Goal: Information Seeking & Learning: Understand process/instructions

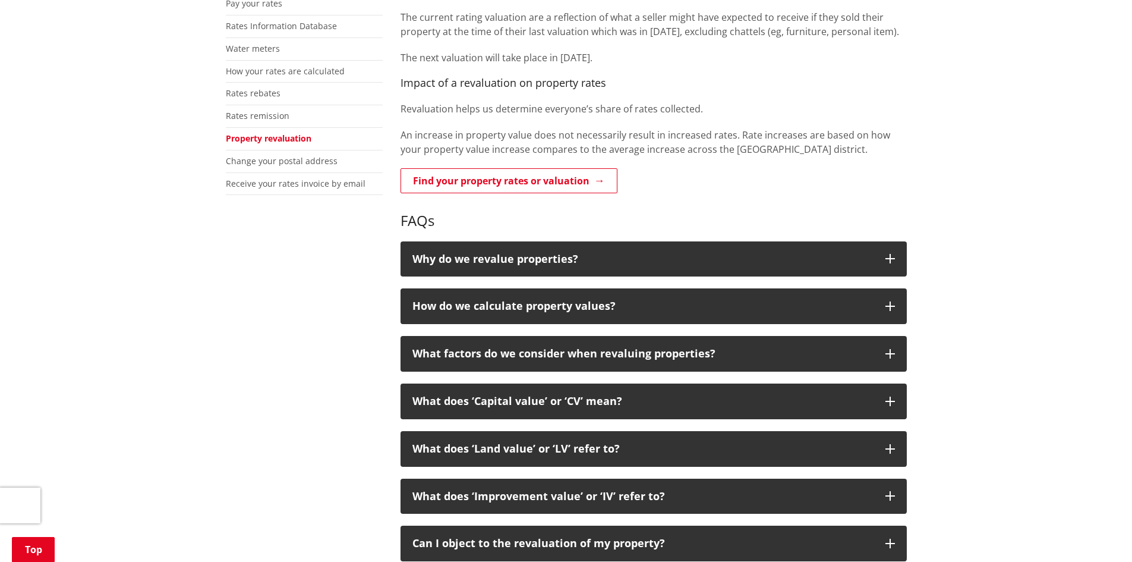
scroll to position [297, 0]
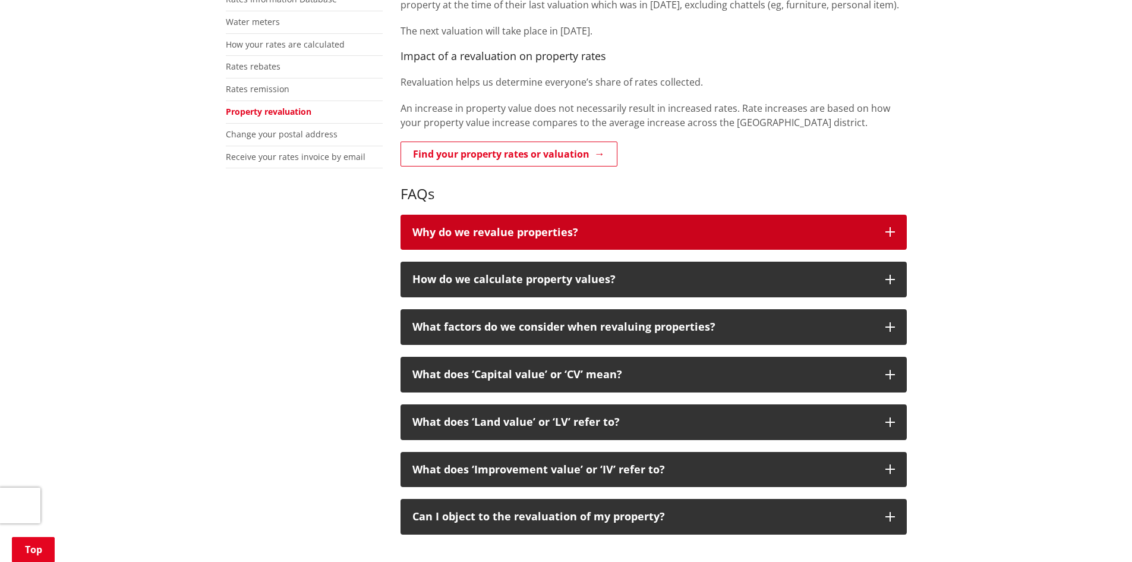
click at [559, 231] on p "Why do we revalue properties?" at bounding box center [642, 232] width 461 height 12
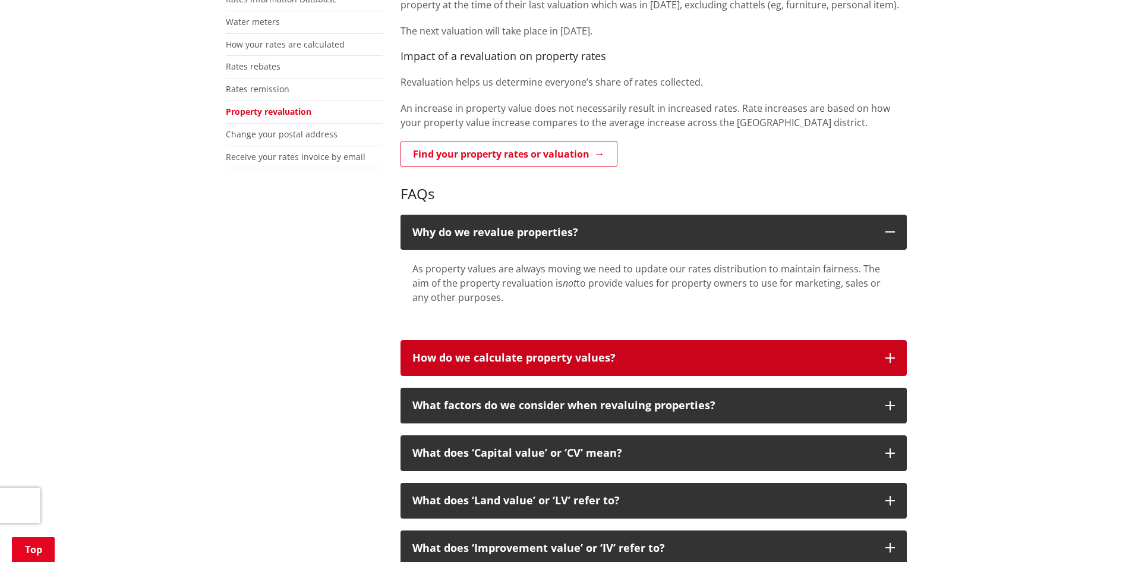
click at [544, 355] on p "How do we calculate property values?" at bounding box center [642, 358] width 461 height 12
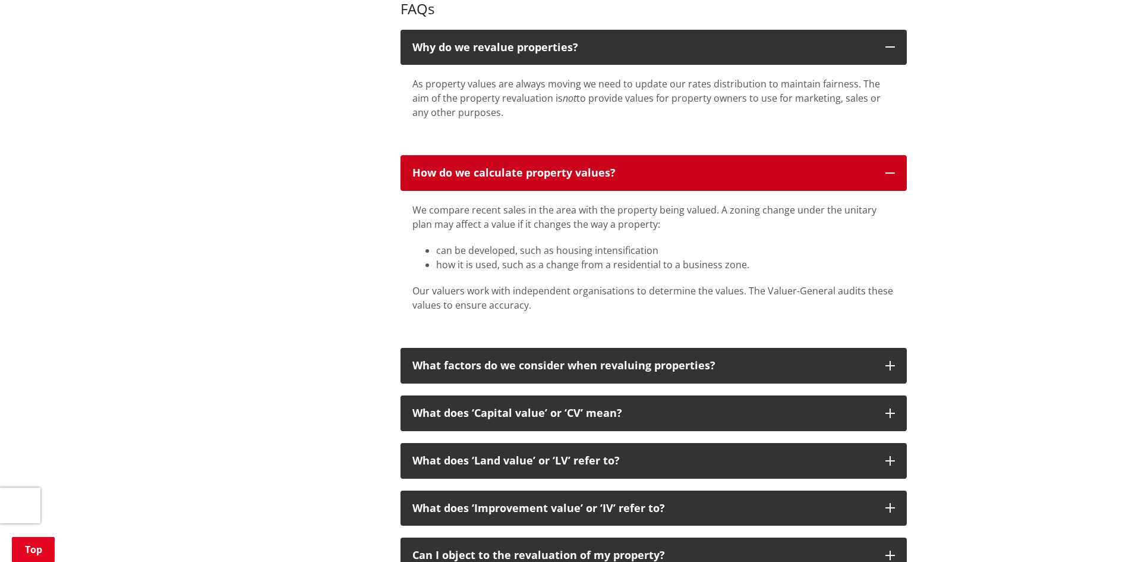
scroll to position [535, 0]
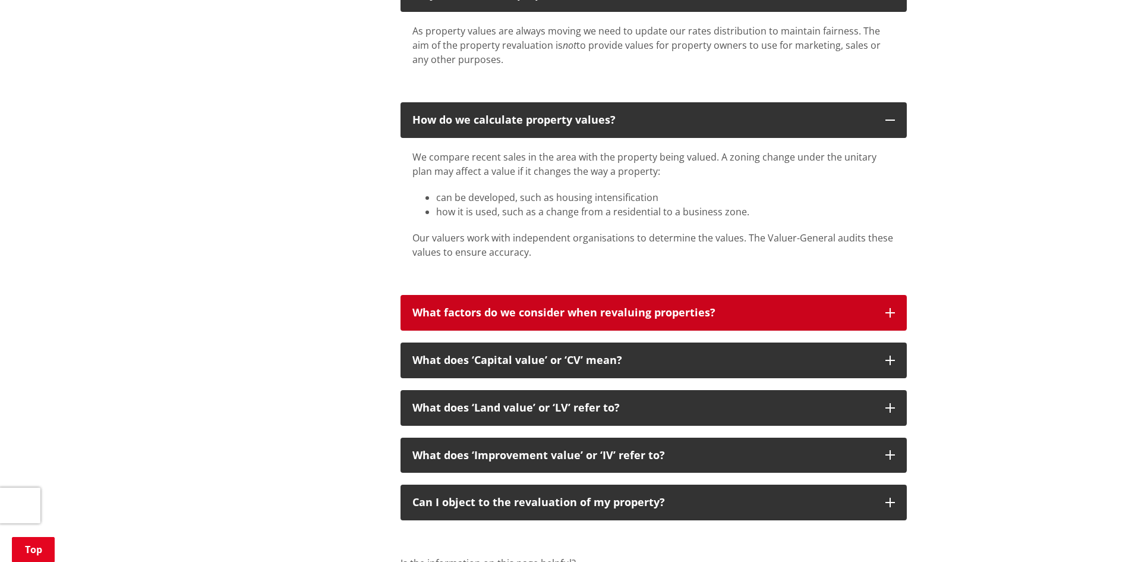
click at [591, 314] on p "What factors do we consider when revaluing properties?" at bounding box center [642, 313] width 461 height 12
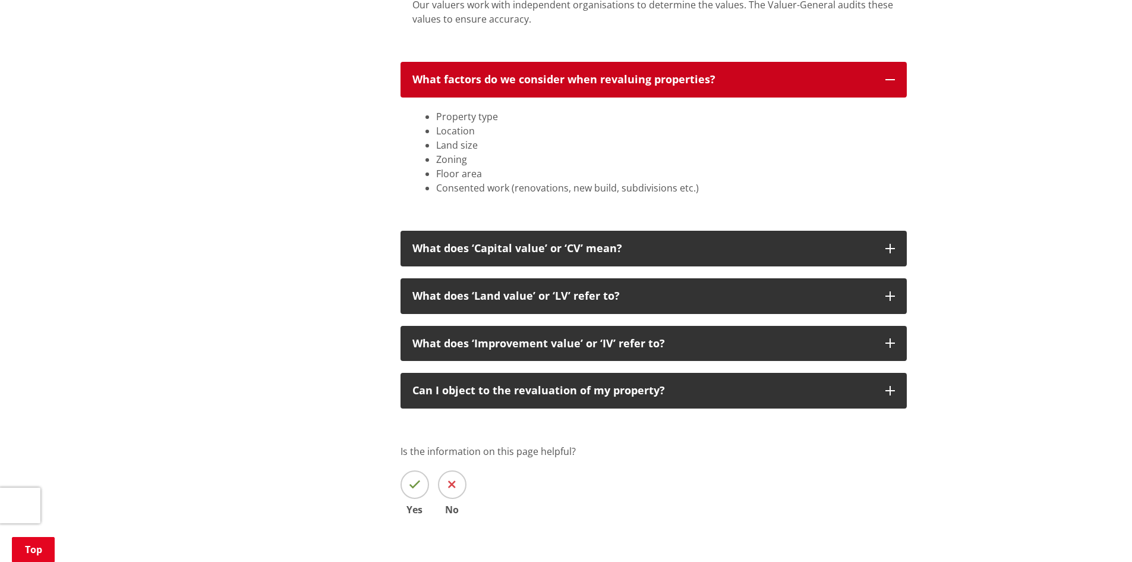
scroll to position [772, 0]
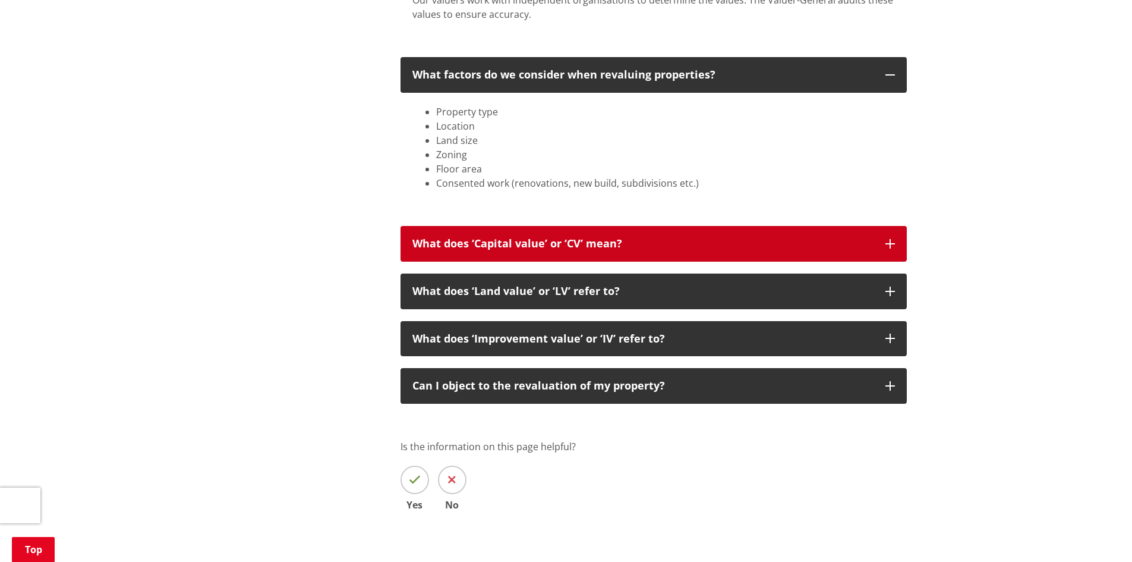
click at [629, 248] on p "What does ‘Capital value’ or ‘CV’ mean?" at bounding box center [642, 244] width 461 height 12
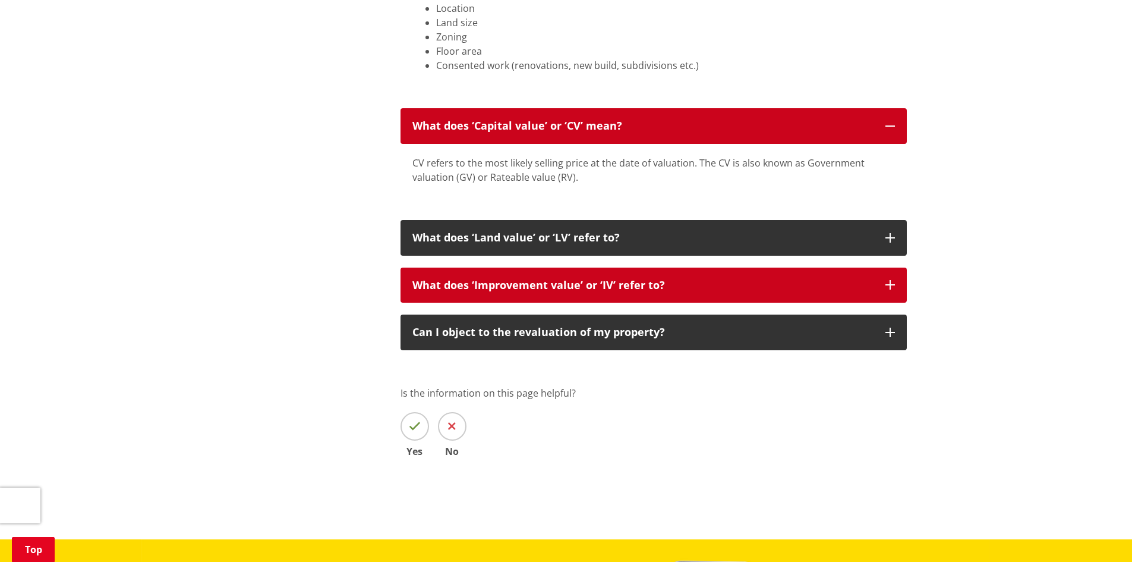
scroll to position [891, 0]
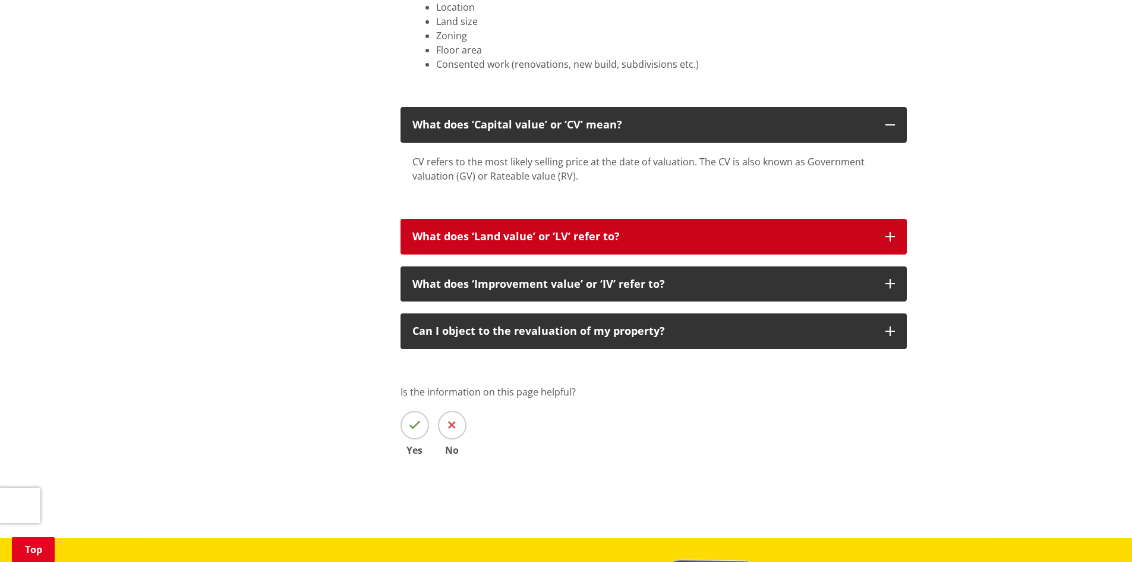
click at [608, 238] on p "What does ‘Land value’ or ‘LV’ refer to?" at bounding box center [642, 237] width 461 height 12
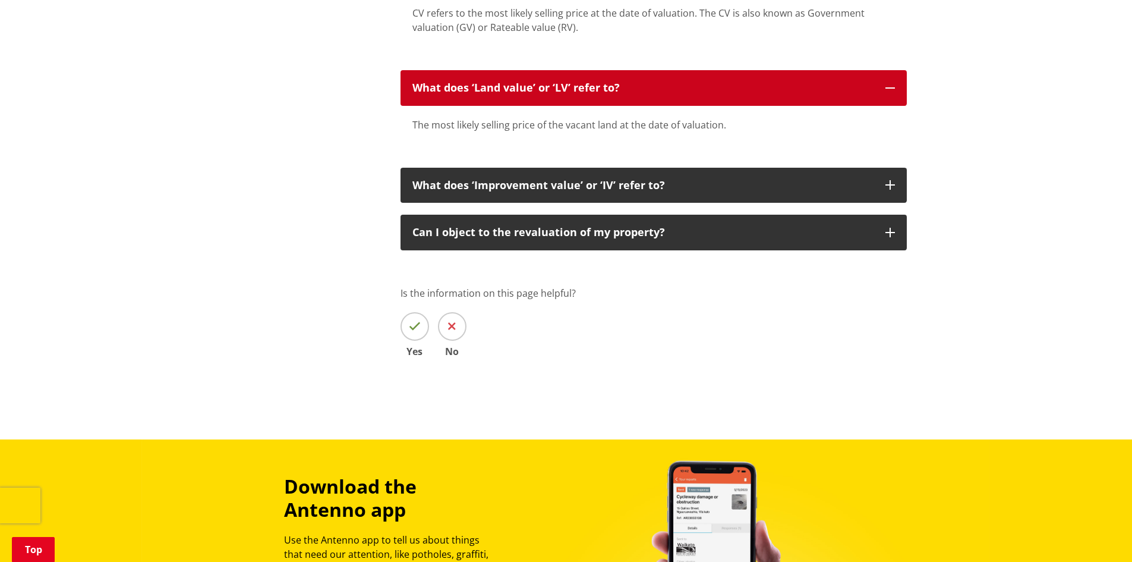
scroll to position [1070, 0]
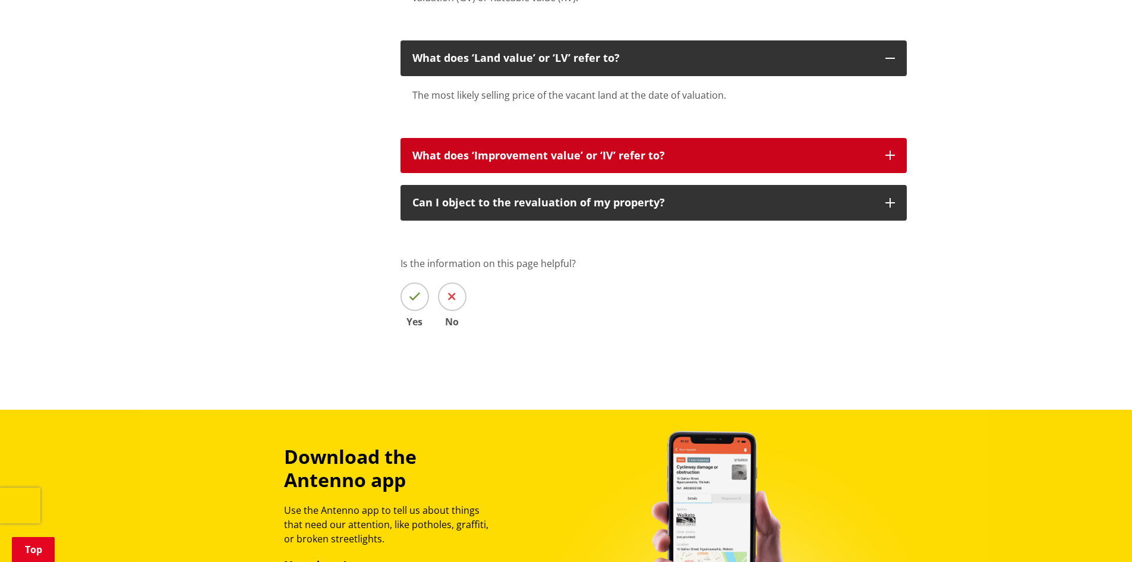
click at [630, 161] on p "What does ‘Improvement value’ or ‘IV’ refer to?" at bounding box center [642, 156] width 461 height 12
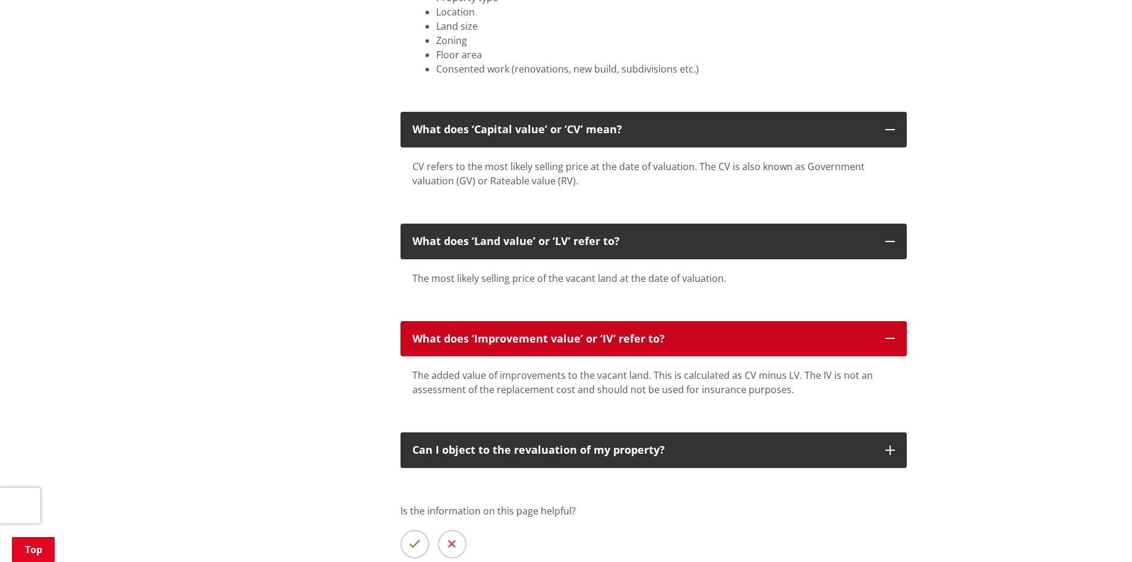
scroll to position [891, 0]
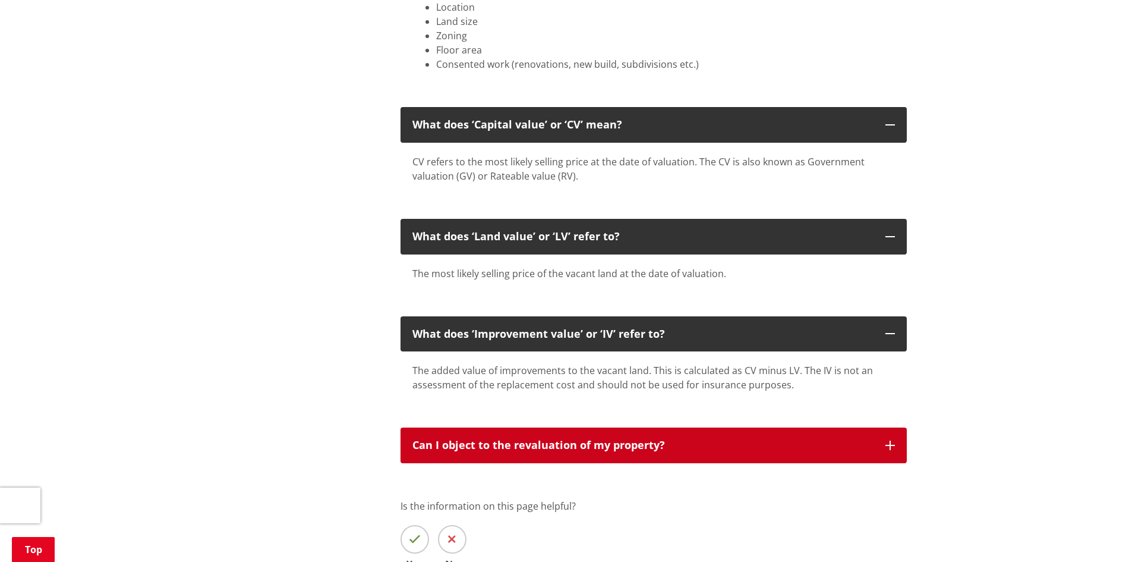
click at [608, 447] on p "Can I object to the revaluation of my property?" at bounding box center [642, 445] width 461 height 12
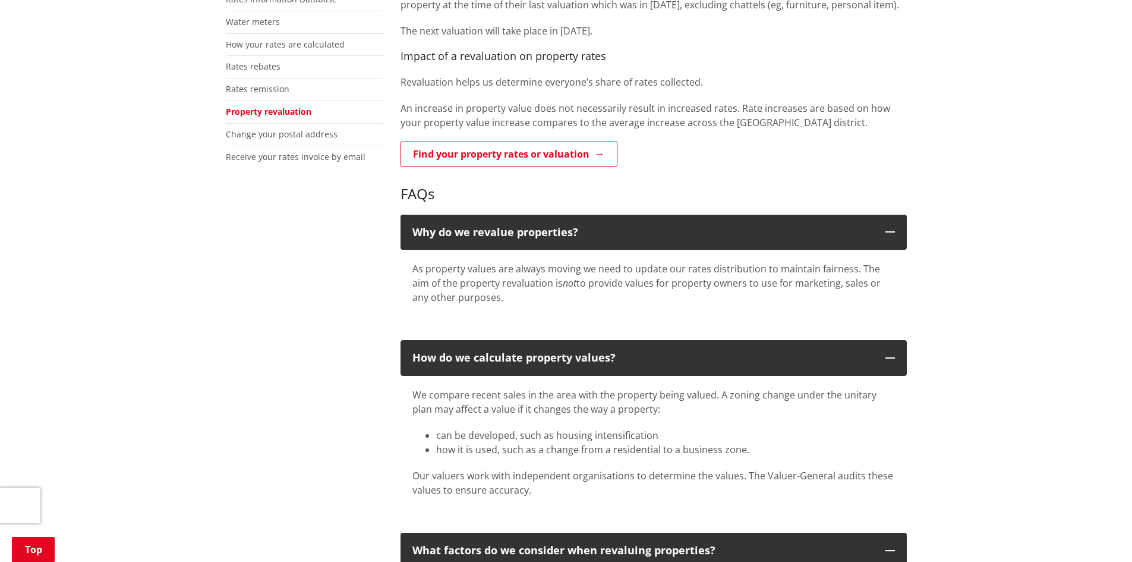
scroll to position [0, 0]
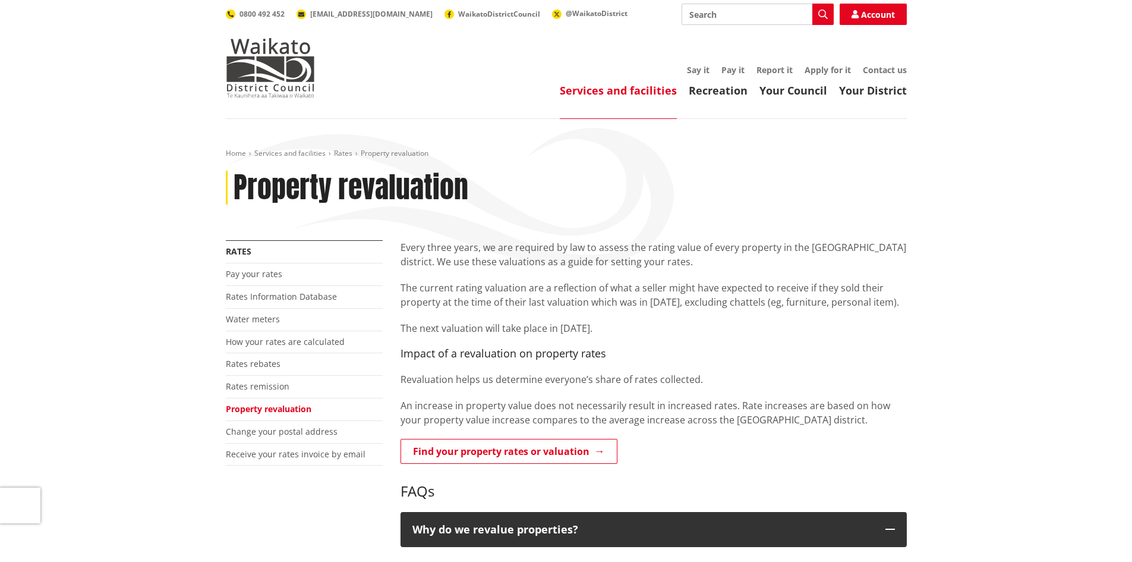
click at [743, 13] on input "Search" at bounding box center [758, 14] width 152 height 21
type input "rates objection"
click at [821, 14] on icon "button" at bounding box center [823, 15] width 10 height 10
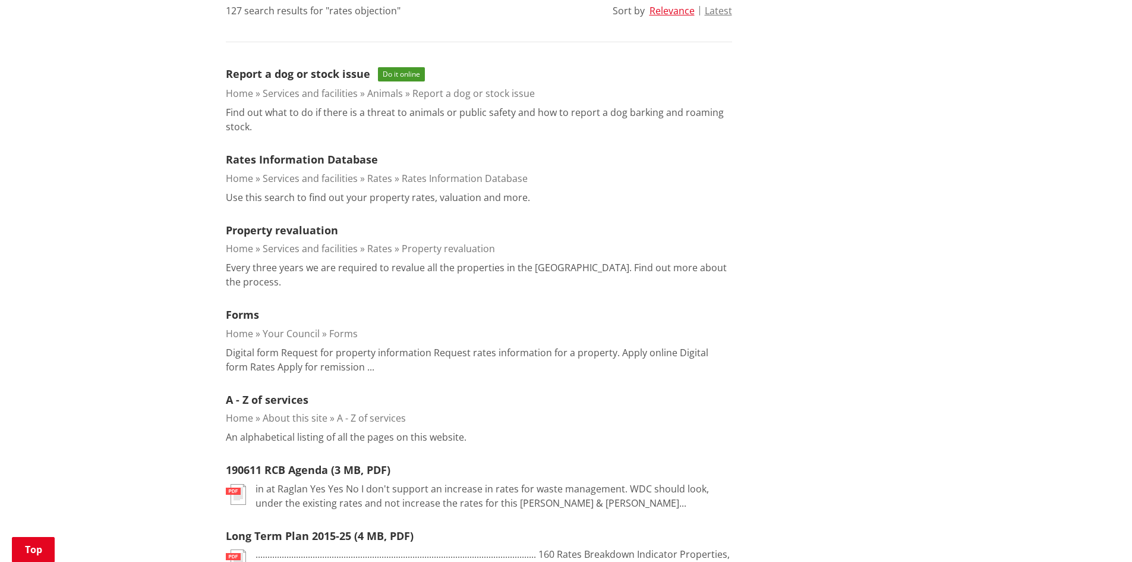
scroll to position [357, 0]
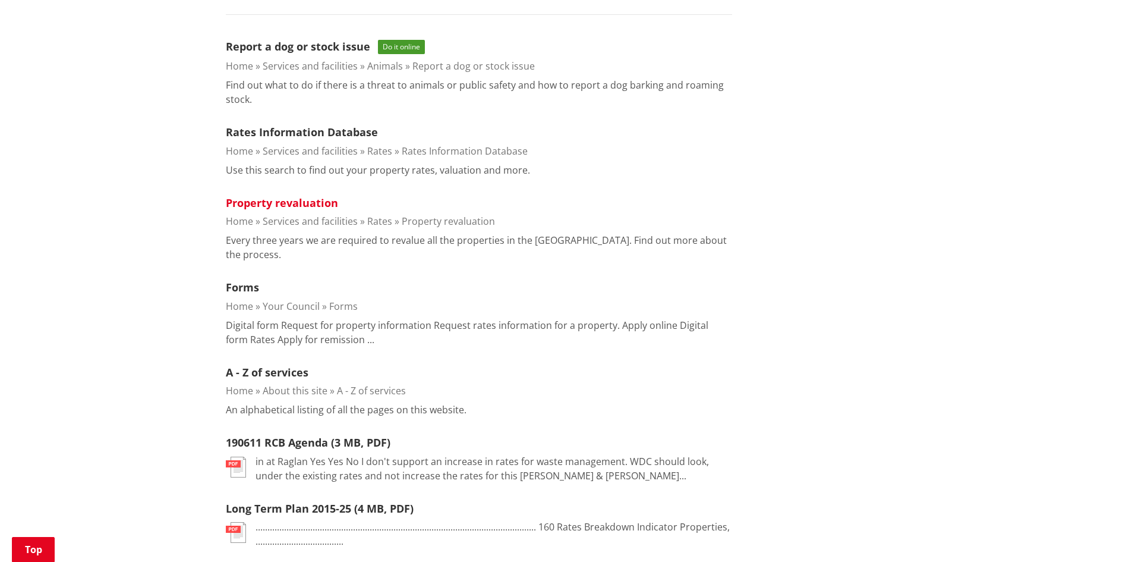
click at [291, 203] on link "Property revaluation" at bounding box center [282, 202] width 112 height 14
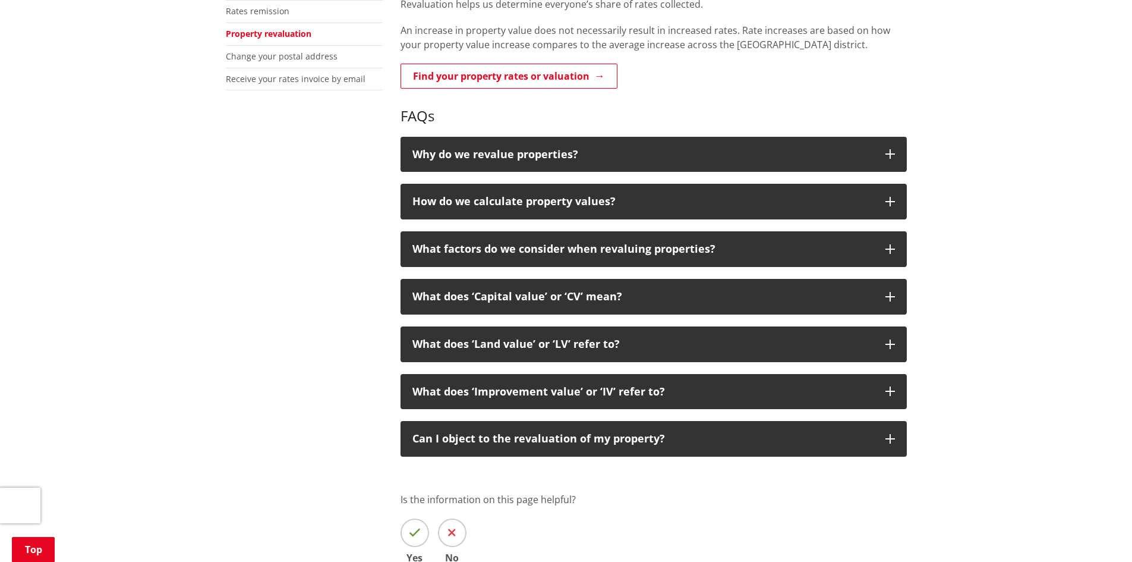
scroll to position [475, 0]
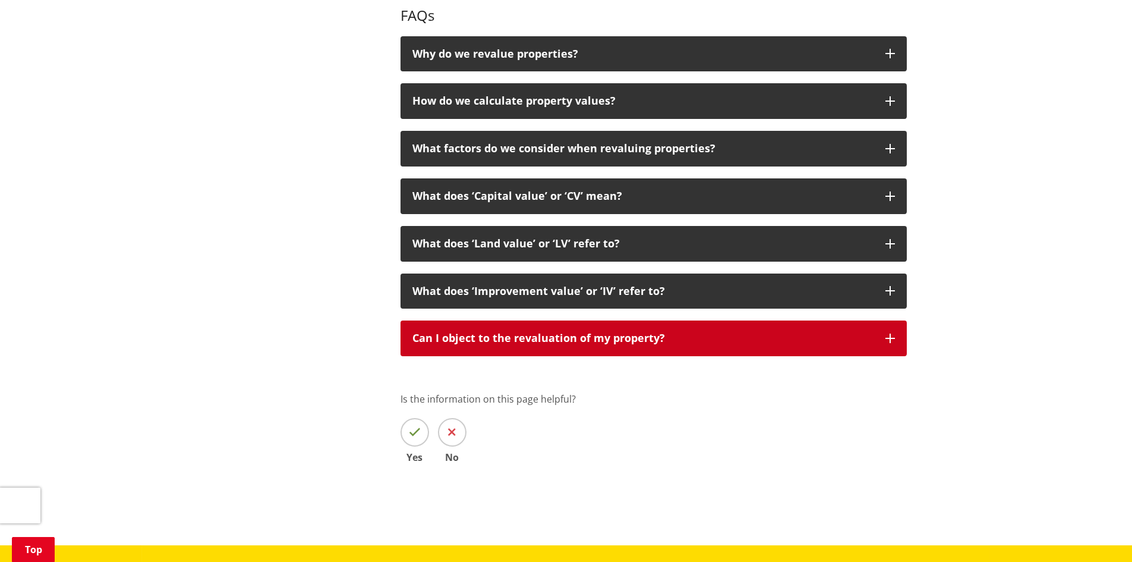
click at [680, 342] on p "Can I object to the revaluation of my property?" at bounding box center [642, 338] width 461 height 12
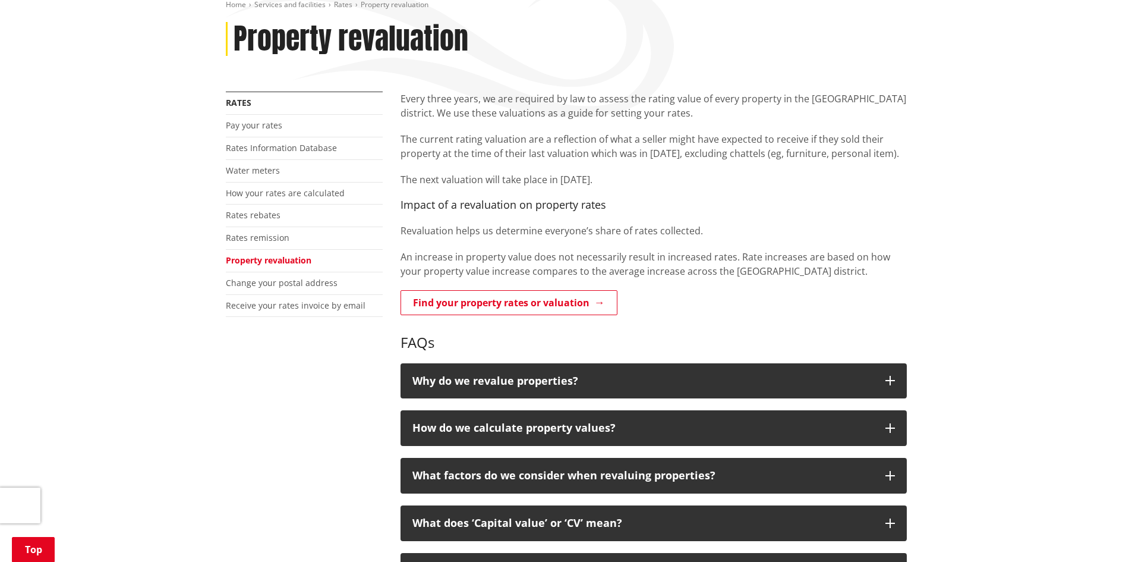
scroll to position [119, 0]
